Goal: Task Accomplishment & Management: Use online tool/utility

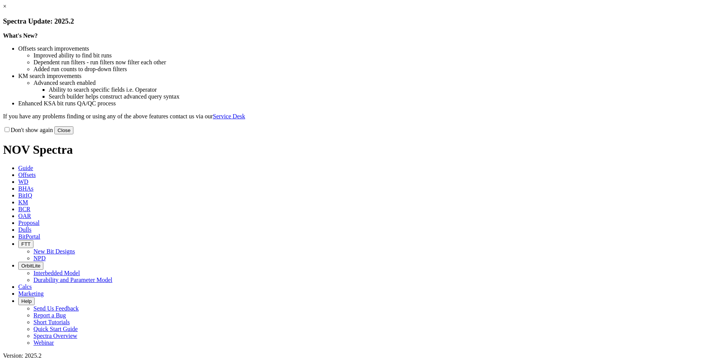
click at [73, 134] on button "Close" at bounding box center [63, 130] width 19 height 8
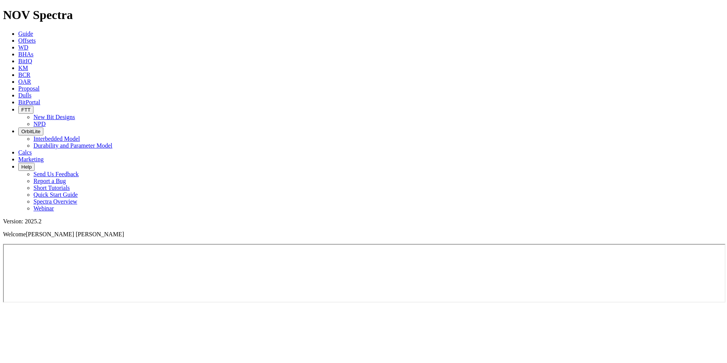
click at [31, 78] on span "OAR" at bounding box center [24, 81] width 13 height 6
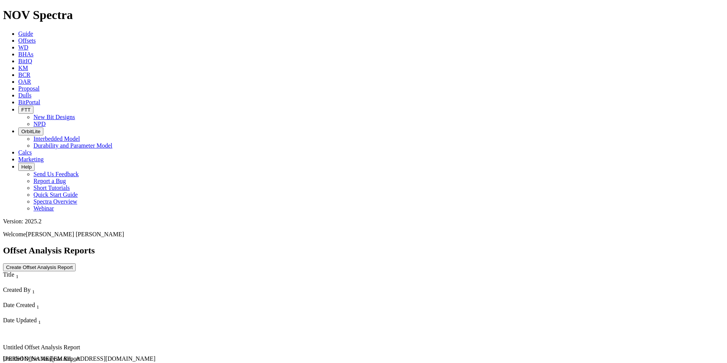
scroll to position [1366, 0]
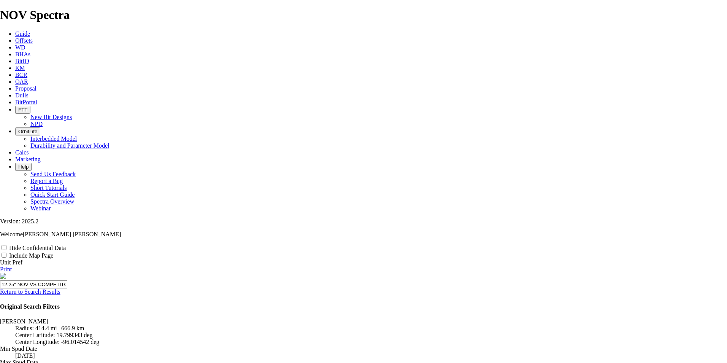
scroll to position [558, 0]
radio input "true"
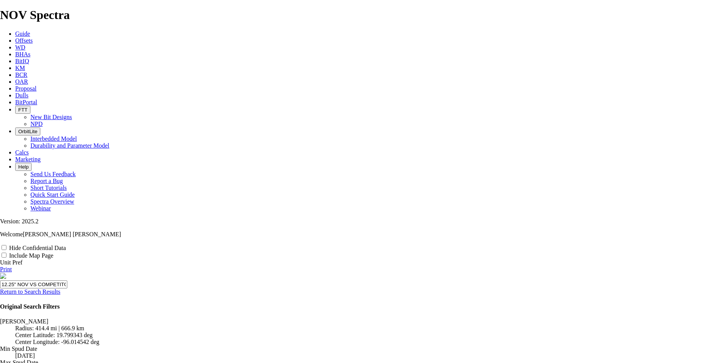
scroll to position [659, 0]
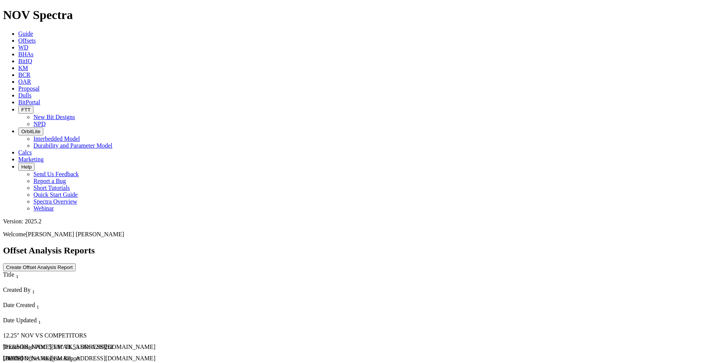
click at [62, 332] on div "12.25" NOV VS COMPETITORS" at bounding box center [89, 335] width 173 height 7
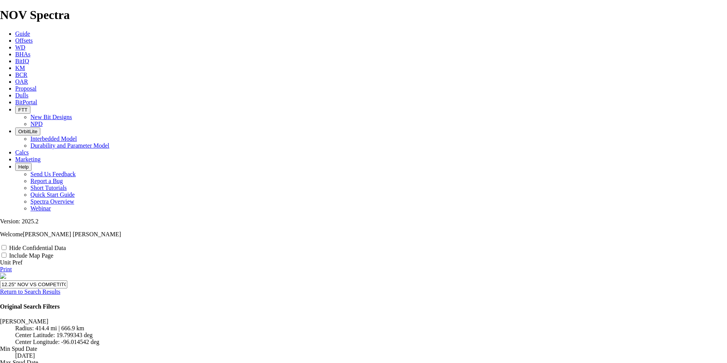
click at [33, 37] on span "Offsets" at bounding box center [23, 40] width 17 height 6
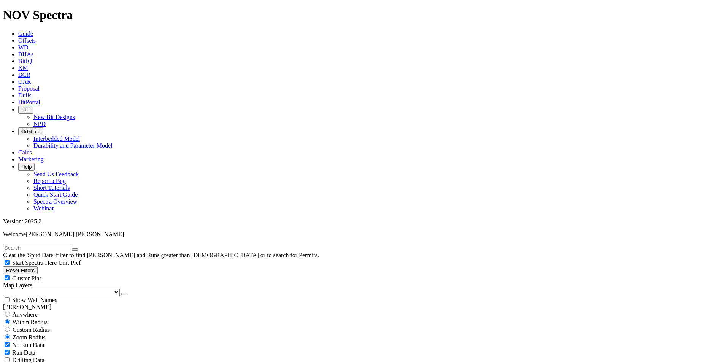
click at [61, 244] on input "text" at bounding box center [36, 248] width 67 height 8
type input "ixachi"
click at [10, 311] on input "radio" at bounding box center [7, 313] width 5 height 5
radio input "true"
radio input "false"
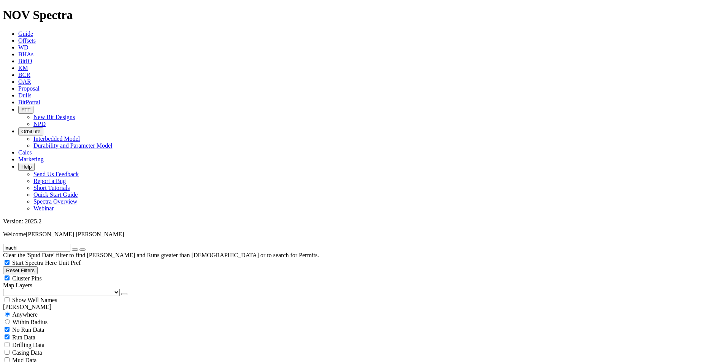
select select "12.25"
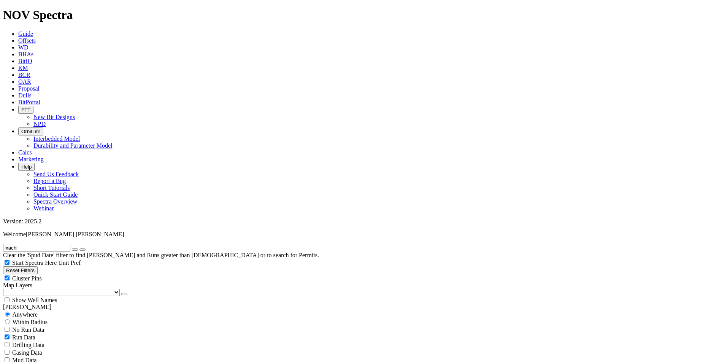
checkbox input "false"
select select "? number:12.25 ?"
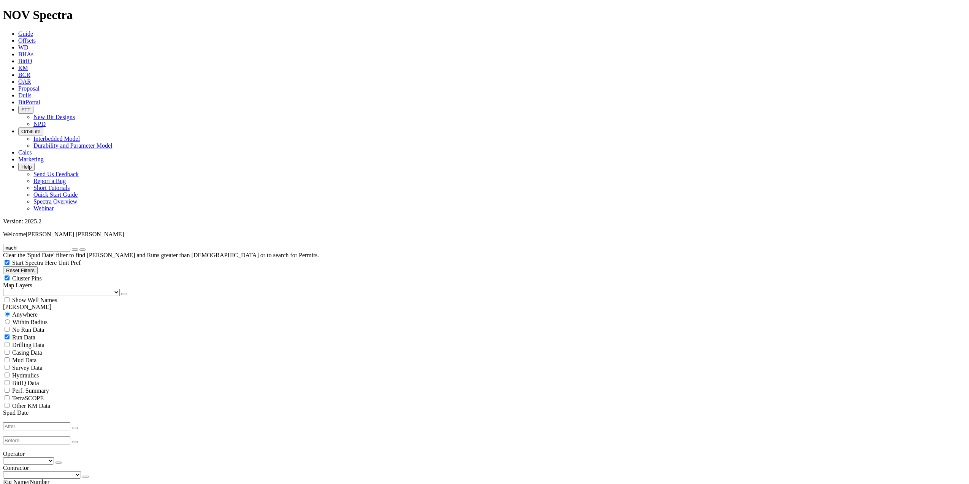
scroll to position [2379, 0]
radio input "false"
radio input "true"
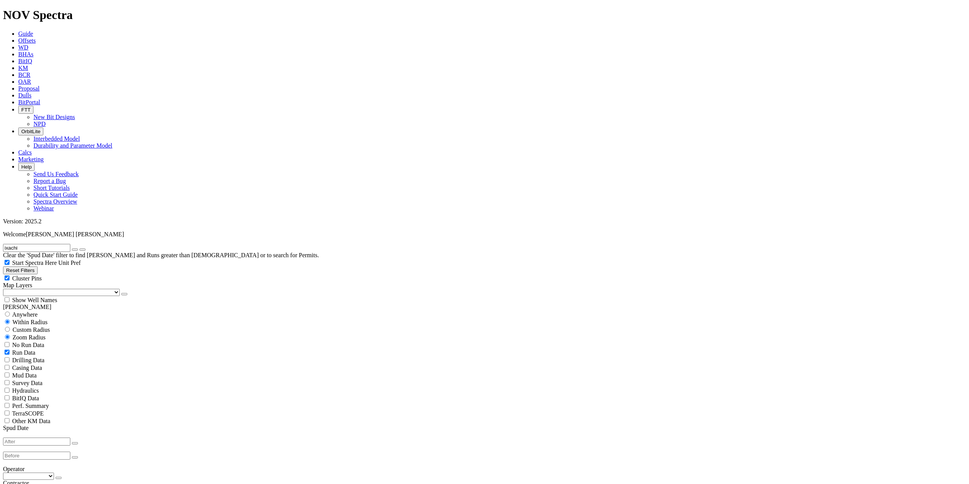
scroll to position [1750, 0]
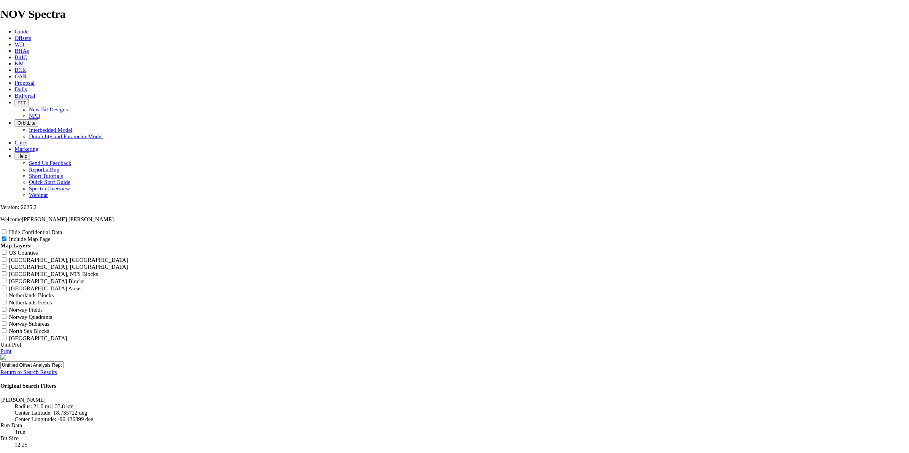
scroll to position [947, 0]
radio input "true"
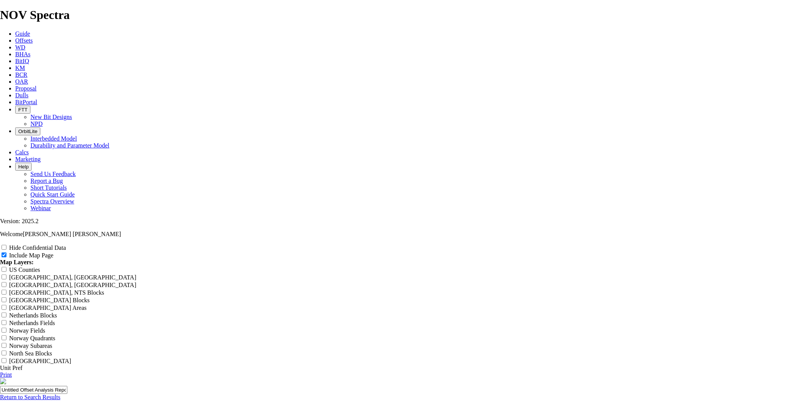
scroll to position [946, 0]
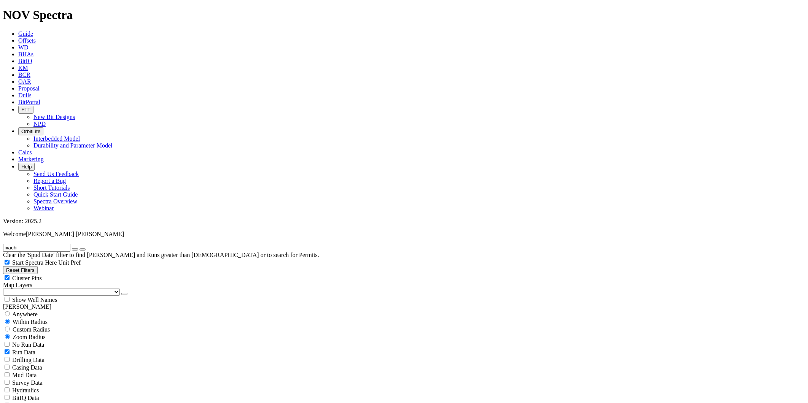
scroll to position [507, 0]
type input "200"
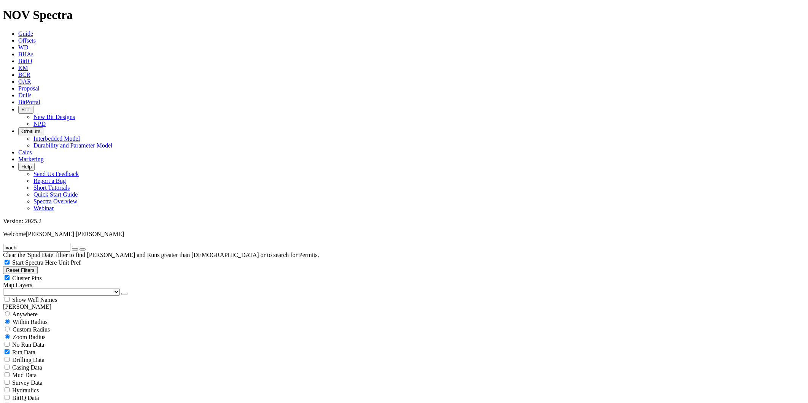
type input "2"
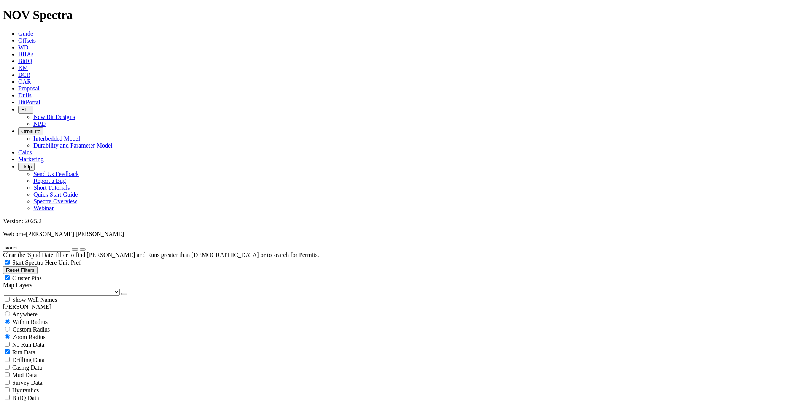
scroll to position [1925, 0]
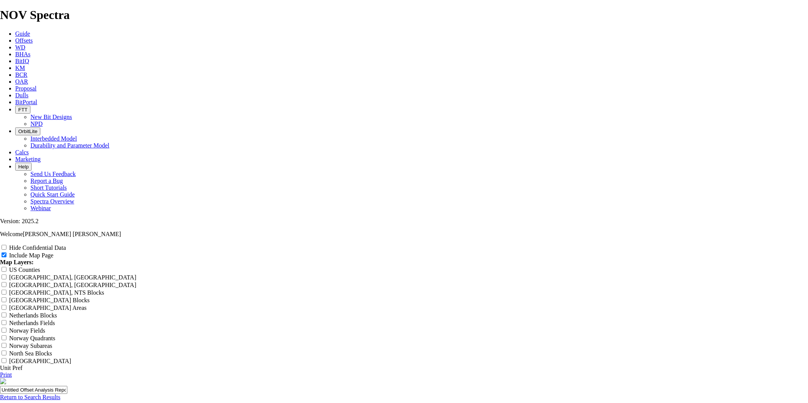
scroll to position [958, 0]
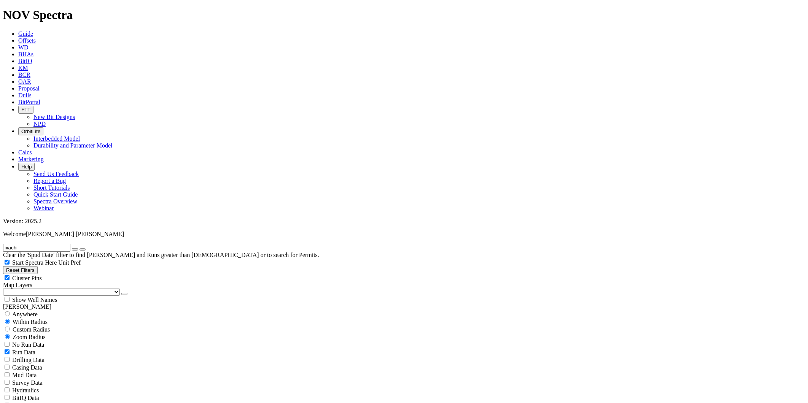
scroll to position [620, 0]
type input "5"
drag, startPoint x: 60, startPoint y: 248, endPoint x: 39, endPoint y: 248, distance: 20.5
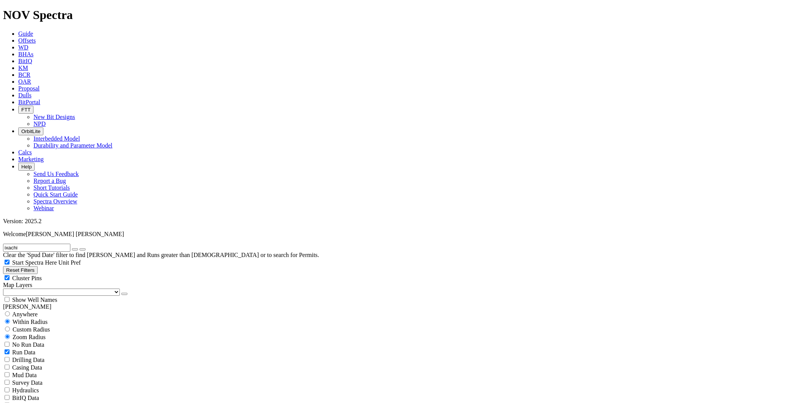
type input "0"
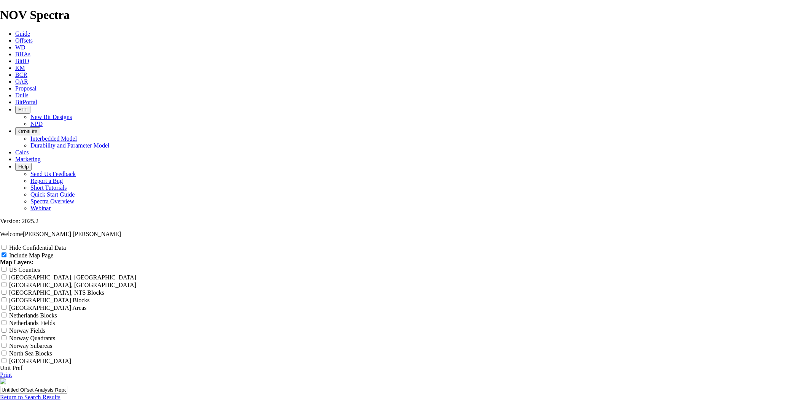
scroll to position [901, 0]
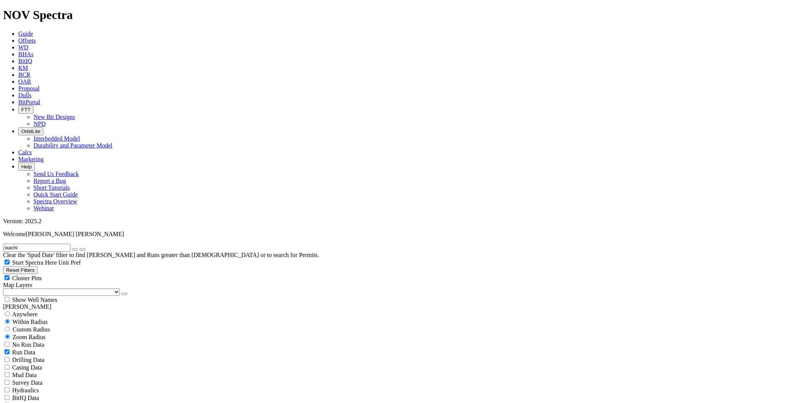
scroll to position [728, 0]
drag, startPoint x: 102, startPoint y: 145, endPoint x: 122, endPoint y: 144, distance: 20.6
type input "4"
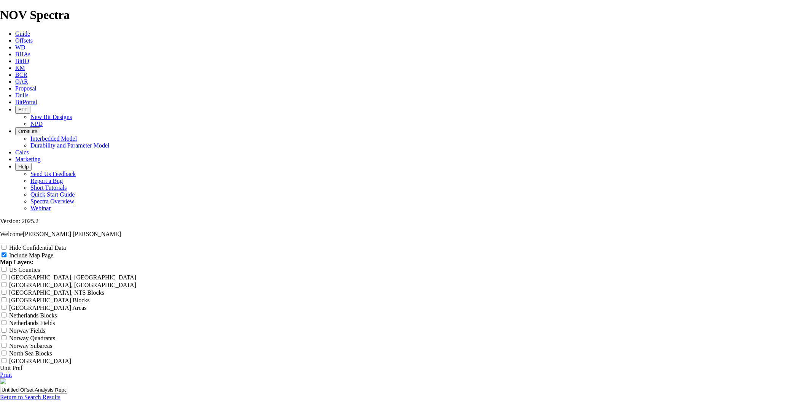
scroll to position [901, 0]
radio input "true"
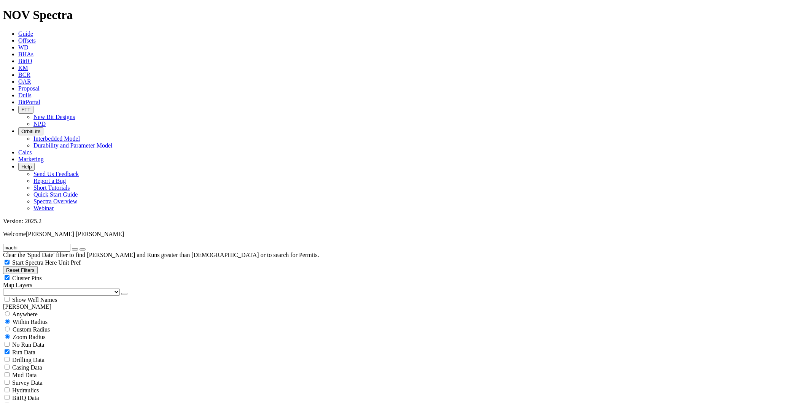
scroll to position [507, 0]
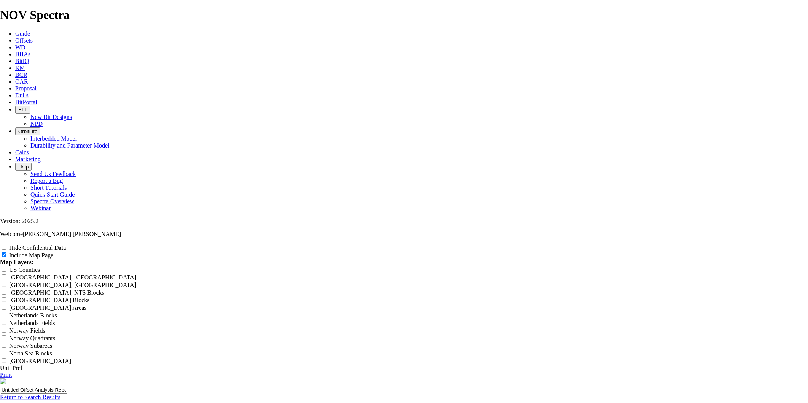
scroll to position [56, 0]
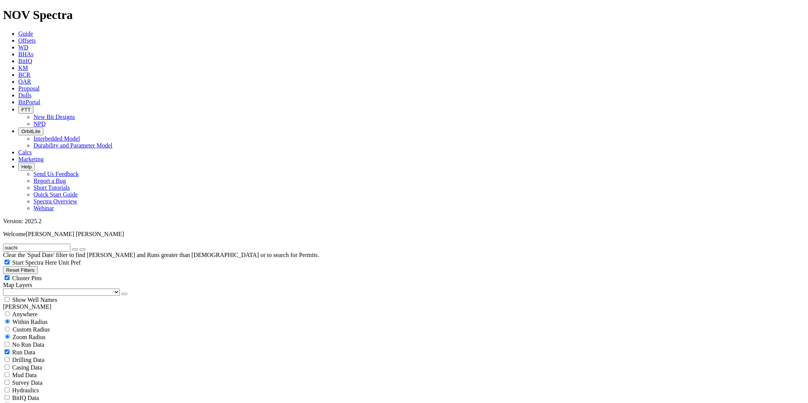
scroll to position [507, 0]
drag, startPoint x: 49, startPoint y: 288, endPoint x: 73, endPoint y: 291, distance: 23.5
type input "20"
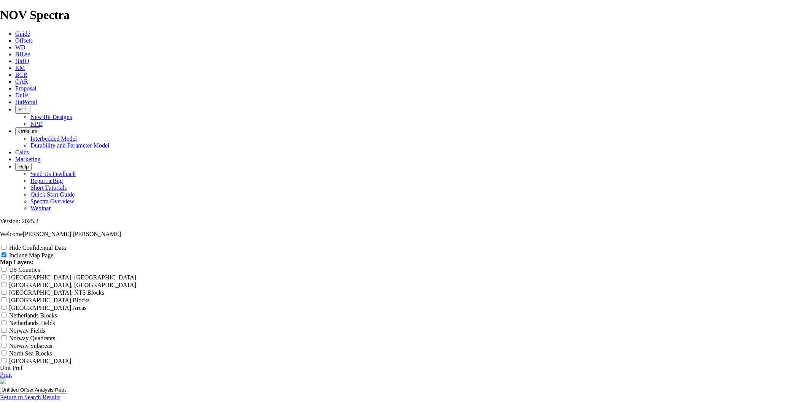
scroll to position [901, 0]
radio input "true"
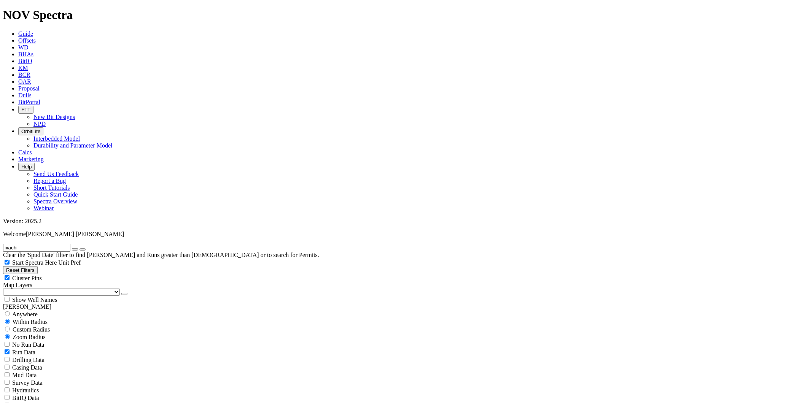
scroll to position [338, 0]
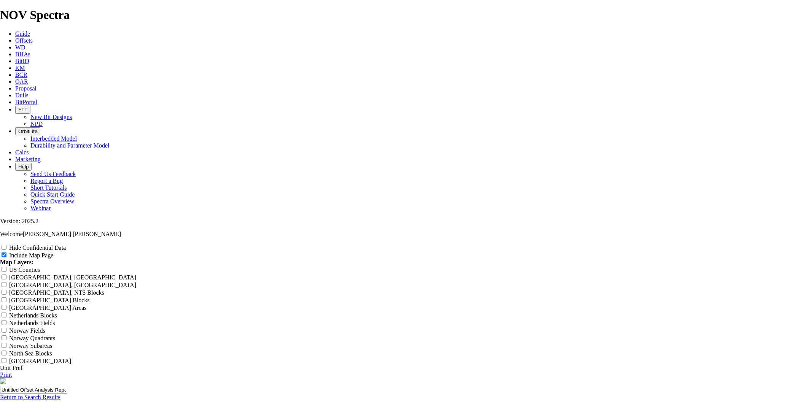
scroll to position [958, 0]
radio input "true"
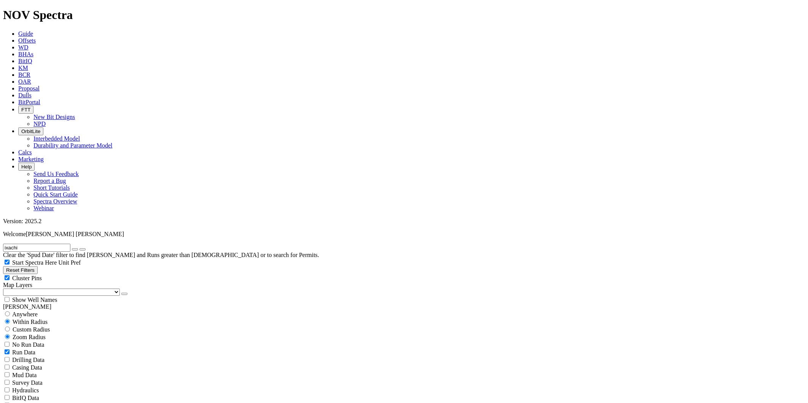
scroll to position [225, 0]
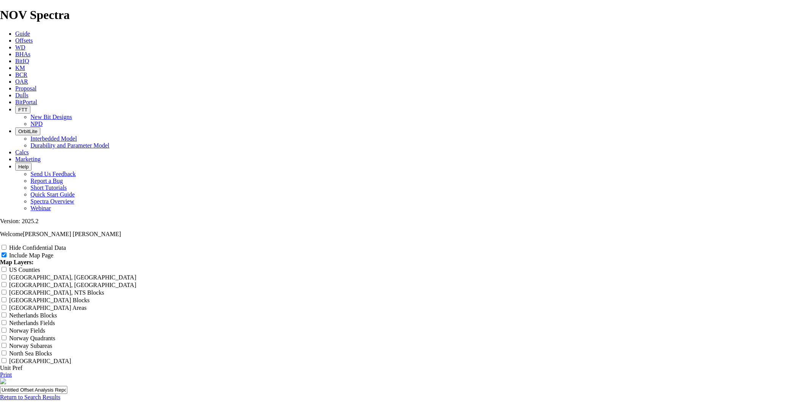
scroll to position [901, 0]
